Goal: Submit feedback/report problem

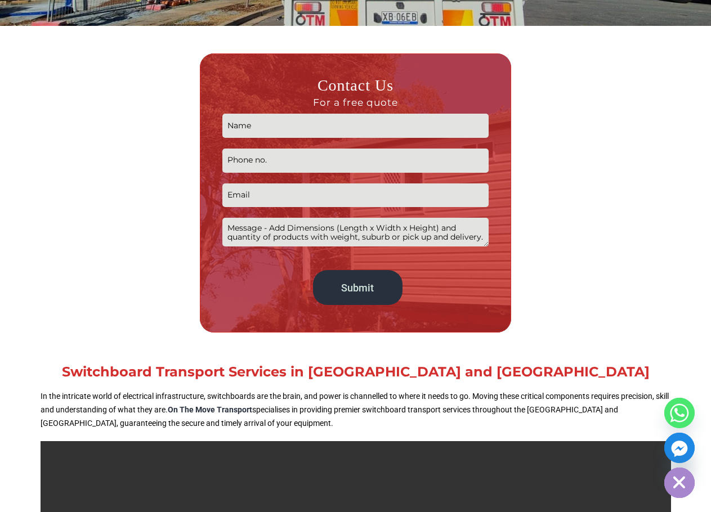
scroll to position [225, 0]
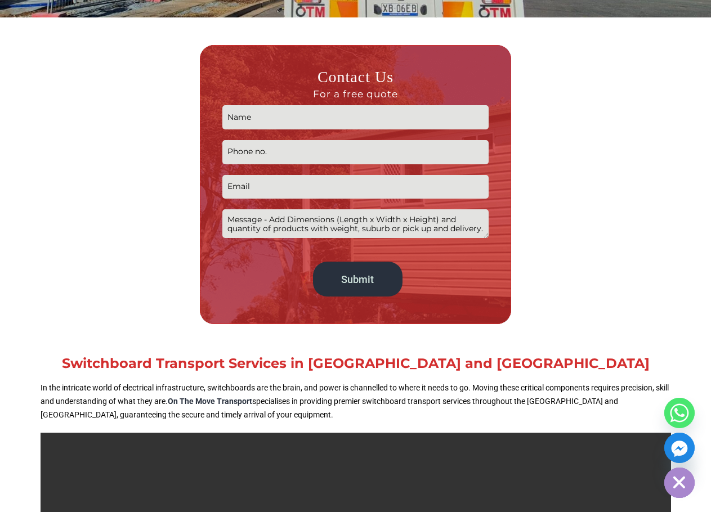
click at [326, 119] on input "Contact form" at bounding box center [355, 117] width 266 height 24
type input "[PERSON_NAME]"
type input "0412228128"
type input "[PERSON_NAME][EMAIL_ADDRESS][DOMAIN_NAME]"
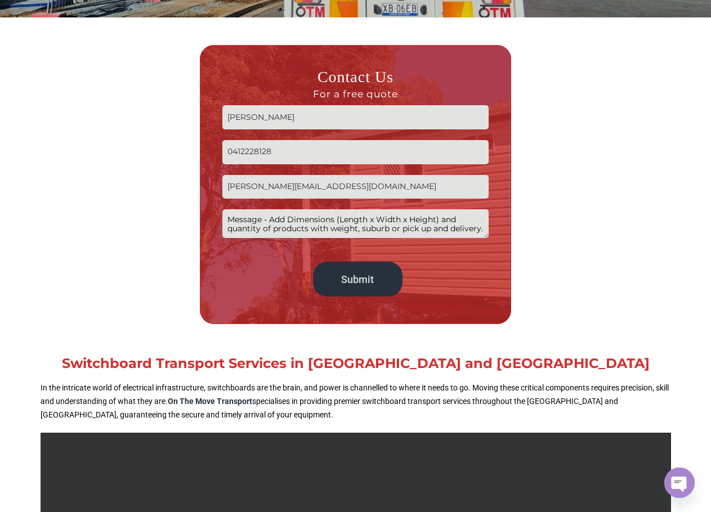
click at [275, 217] on textarea "Contact form" at bounding box center [355, 223] width 266 height 29
click at [297, 231] on textarea "1 x switchboard - 1650x450x2000mm Pick up" at bounding box center [355, 223] width 266 height 29
paste textarea "Deagon"
type textarea "1 x switchboard - 1650x450x2000mm Pick up Luscombe 42027 - Deliver Deagon 4017 …"
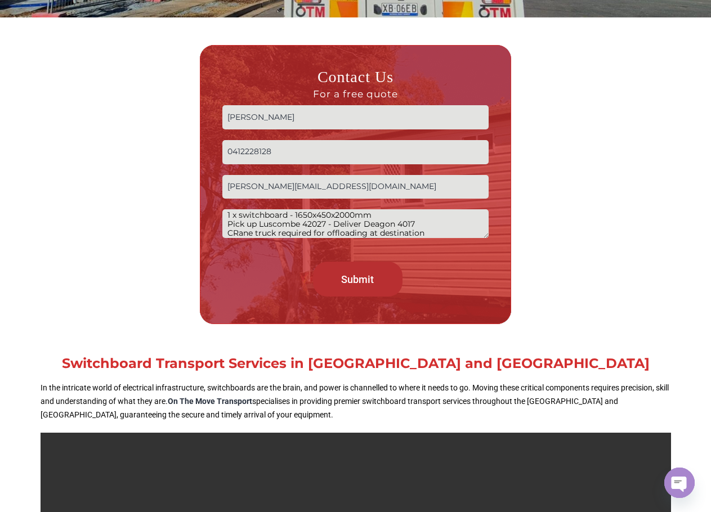
click at [375, 279] on input "Submit" at bounding box center [358, 279] width 90 height 34
click at [379, 230] on textarea "1 x switchboard - 1650x450x2000mm Pick up Luscombe 42027 - Deliver Deagon 4017 …" at bounding box center [355, 223] width 266 height 29
click at [344, 288] on input "Submit" at bounding box center [358, 279] width 90 height 34
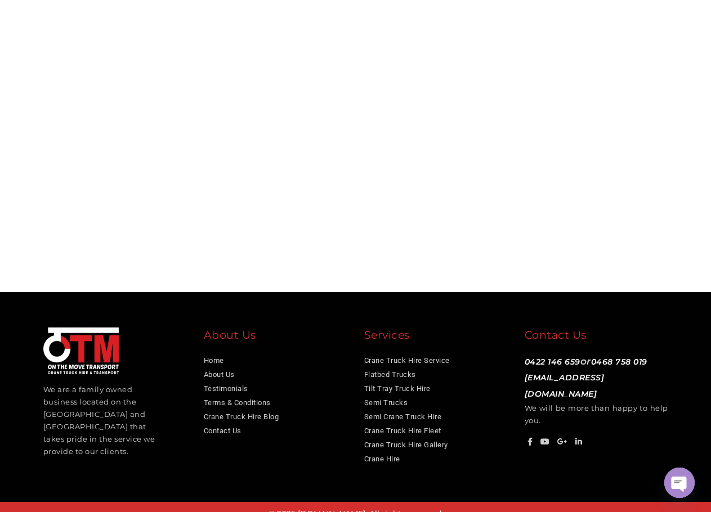
scroll to position [3538, 0]
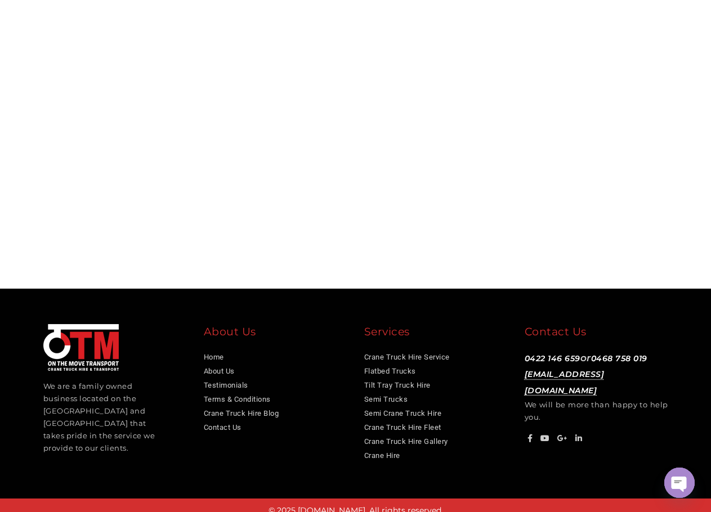
click at [605, 369] on link "[EMAIL_ADDRESS][DOMAIN_NAME]" at bounding box center [565, 382] width 80 height 26
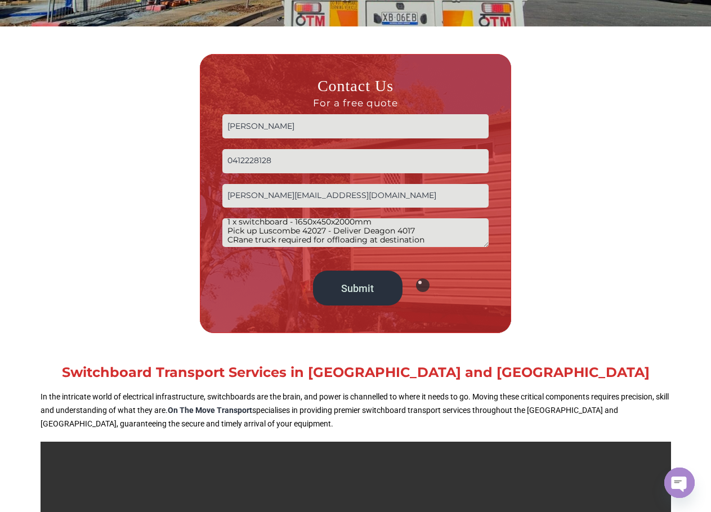
scroll to position [9, 0]
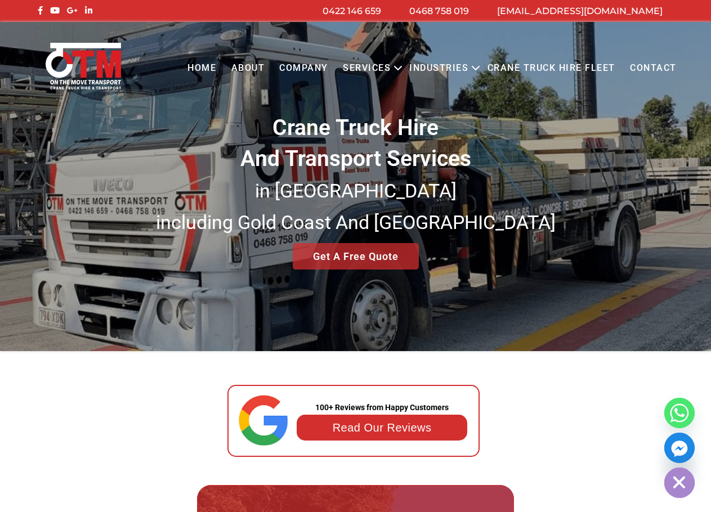
scroll to position [113, 0]
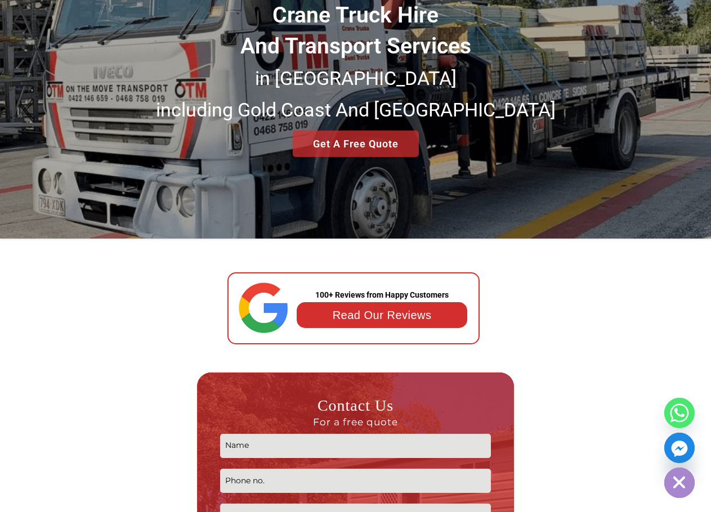
click at [422, 315] on link "Read Our Reviews" at bounding box center [382, 315] width 99 height 12
